Goal: Find specific page/section: Find specific page/section

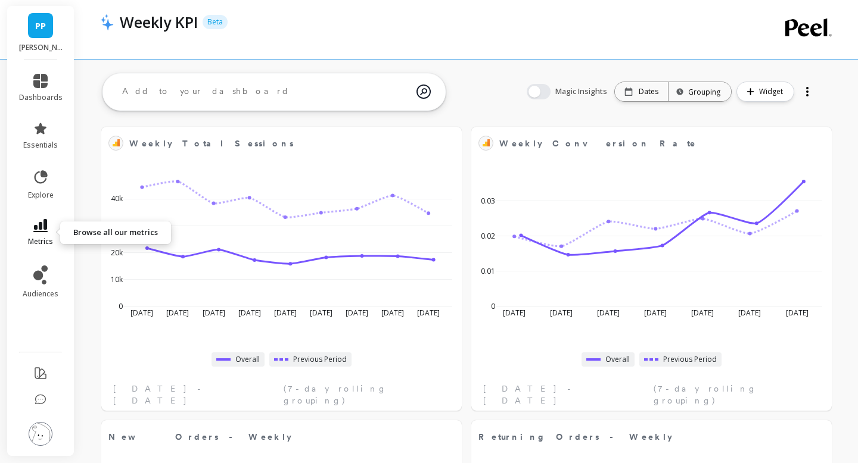
click at [43, 220] on icon at bounding box center [40, 225] width 14 height 13
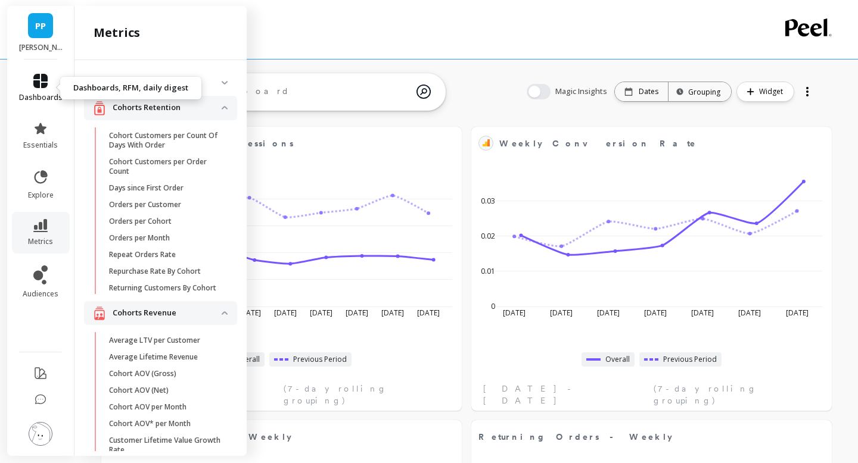
click at [42, 92] on link "dashboards" at bounding box center [40, 88] width 43 height 29
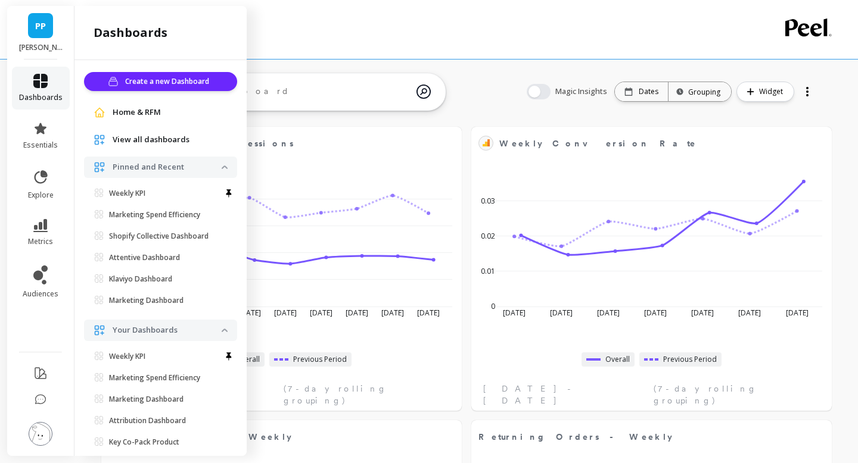
scroll to position [23, 0]
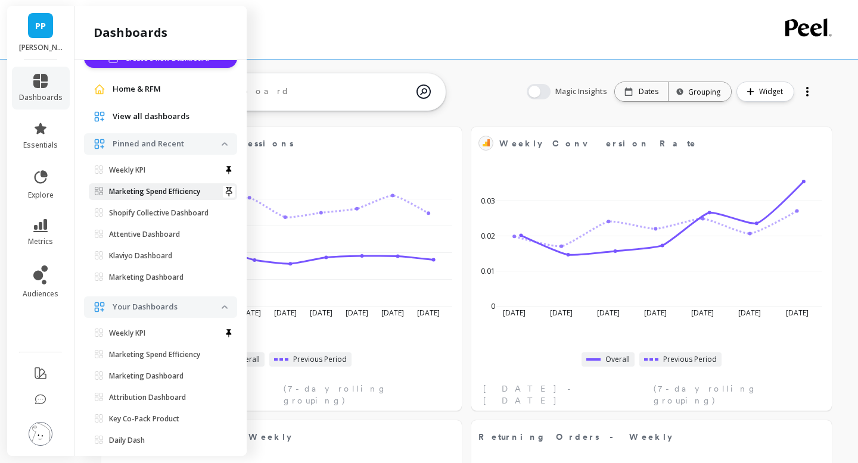
click at [133, 189] on p "Marketing Spend Efficiency" at bounding box center [154, 192] width 91 height 10
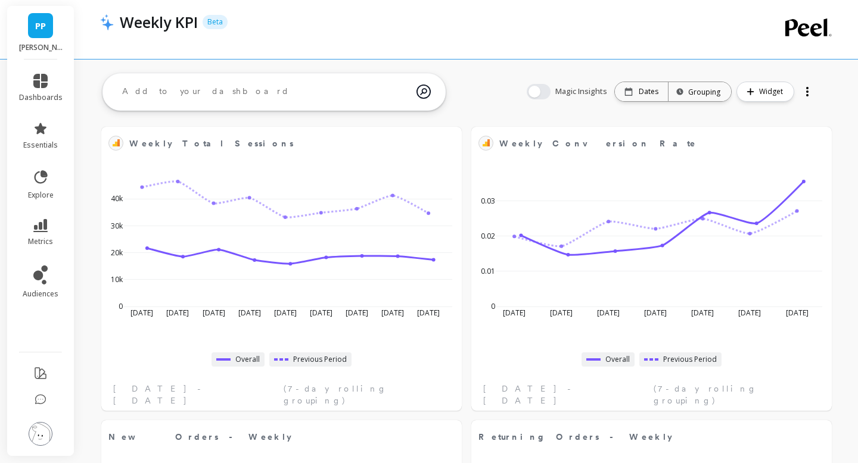
scroll to position [0, 0]
